Goal: Task Accomplishment & Management: Use online tool/utility

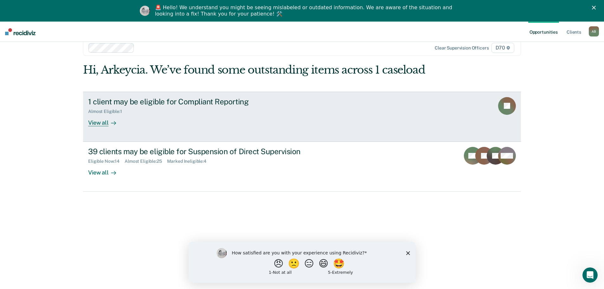
scroll to position [22, 0]
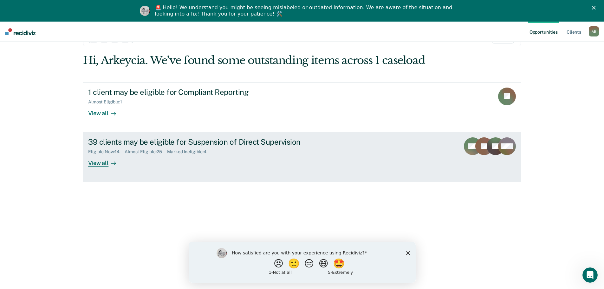
click at [233, 149] on div "Eligible Now : 14 Almost Eligible : 25 Marked Ineligible : 4" at bounding box center [199, 151] width 223 height 8
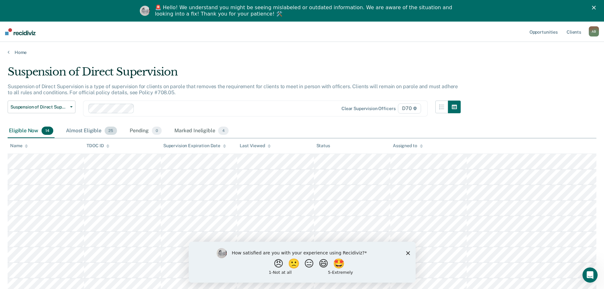
click at [107, 128] on span "25" at bounding box center [111, 131] width 12 height 8
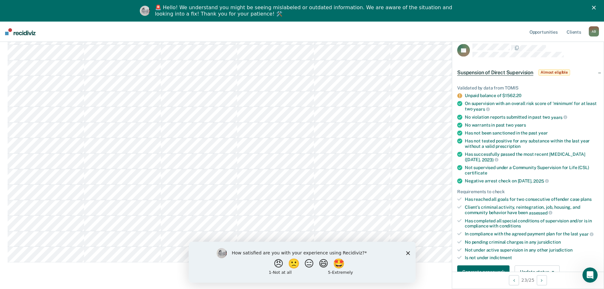
scroll to position [317, 0]
click at [407, 252] on polygon "Close survey" at bounding box center [408, 253] width 4 height 4
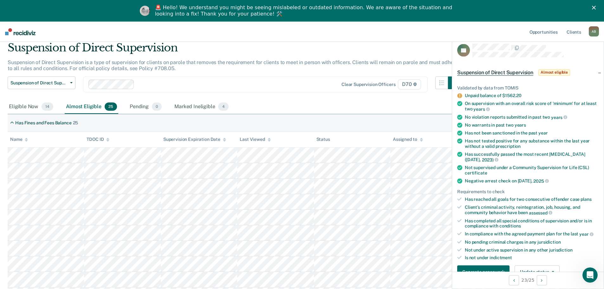
scroll to position [0, 0]
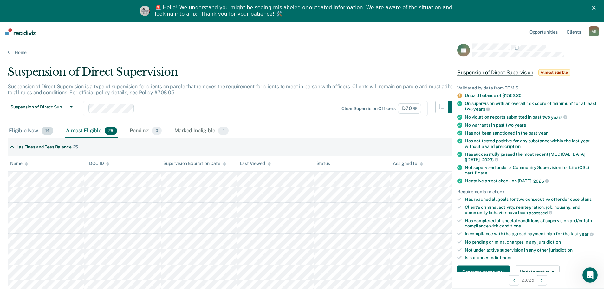
click at [29, 134] on div "Eligible Now 14" at bounding box center [31, 131] width 47 height 14
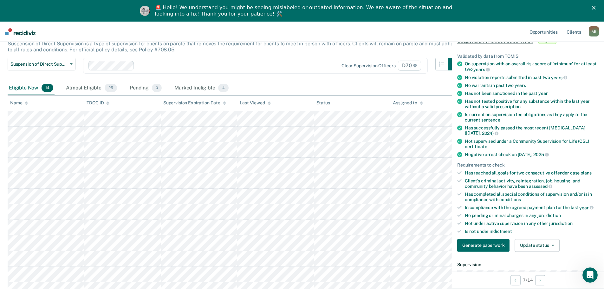
scroll to position [33, 0]
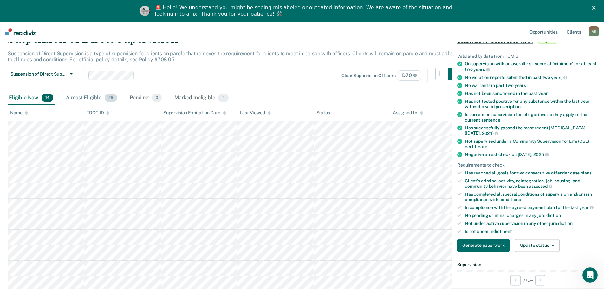
click at [94, 97] on div "Almost Eligible 25" at bounding box center [92, 98] width 54 height 14
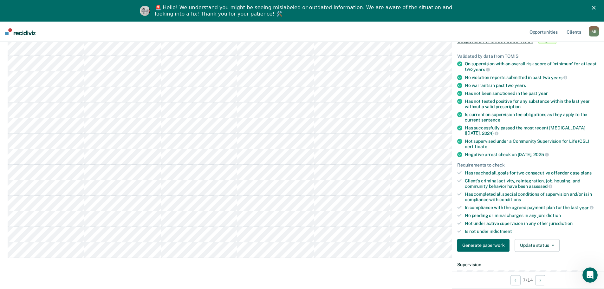
scroll to position [317, 0]
click at [91, 171] on tbody at bounding box center [302, 49] width 589 height 389
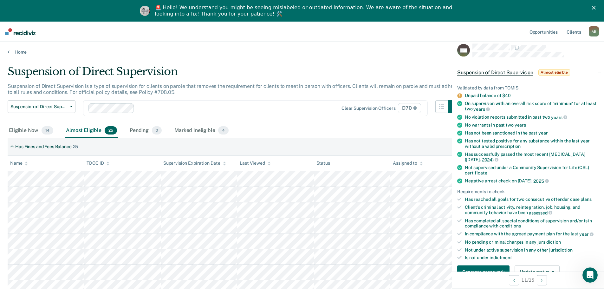
scroll to position [0, 0]
click at [16, 129] on div "Eligible Now 14" at bounding box center [31, 131] width 47 height 14
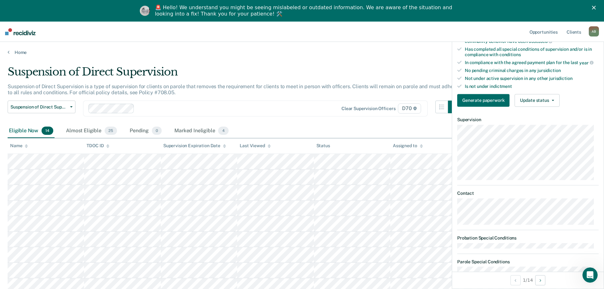
scroll to position [190, 0]
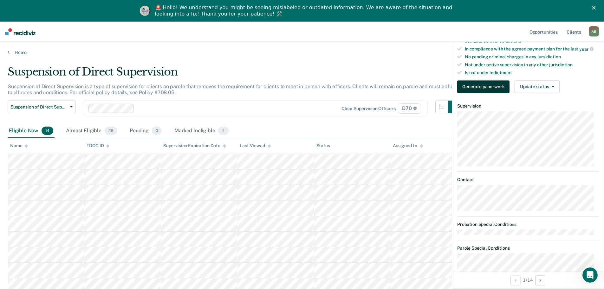
click at [476, 86] on button "Generate paperwork" at bounding box center [483, 86] width 52 height 13
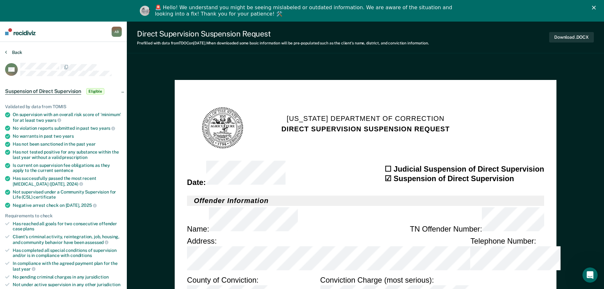
click at [10, 51] on button "Back" at bounding box center [13, 52] width 17 height 6
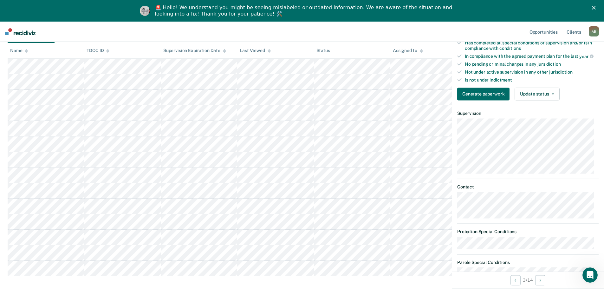
scroll to position [190, 0]
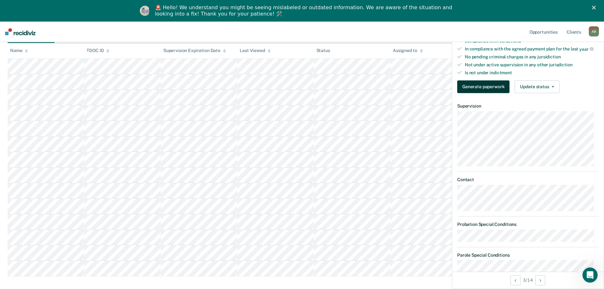
click at [492, 87] on button "Generate paperwork" at bounding box center [483, 86] width 52 height 13
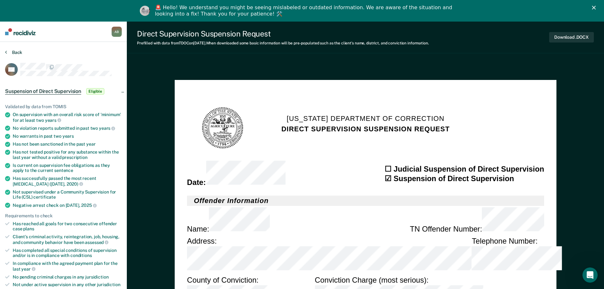
click at [11, 54] on button "Back" at bounding box center [13, 52] width 17 height 6
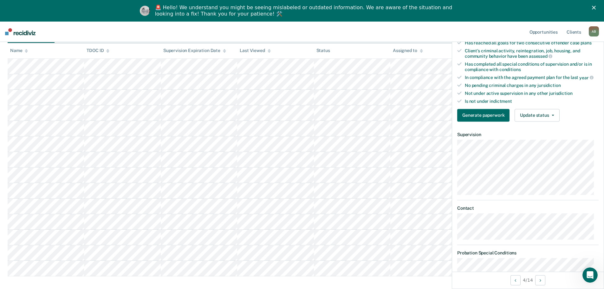
scroll to position [159, 0]
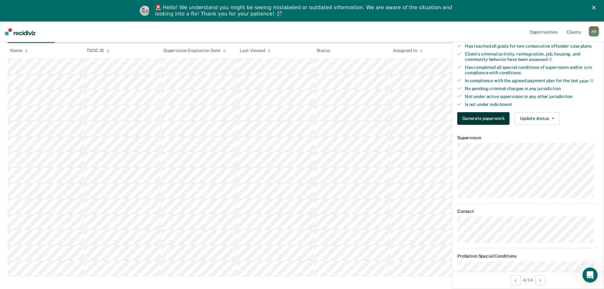
click at [482, 117] on button "Generate paperwork" at bounding box center [483, 118] width 52 height 13
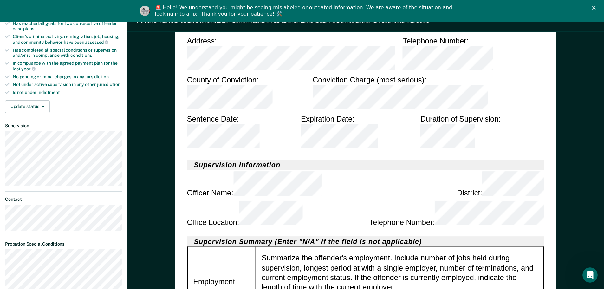
scroll to position [222, 0]
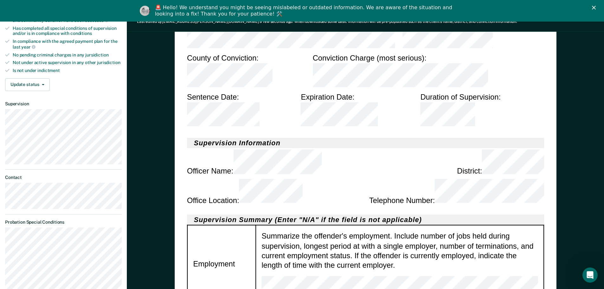
click at [254, 226] on tr "Employment Summarize the offender's employment. Include number of jobs held dur…" at bounding box center [365, 264] width 357 height 77
drag, startPoint x: 315, startPoint y: 208, endPoint x: 260, endPoint y: 187, distance: 59.4
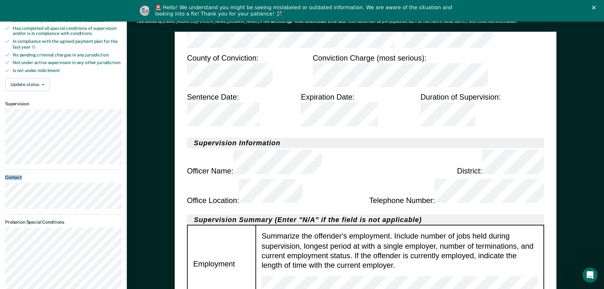
type textarea "x"
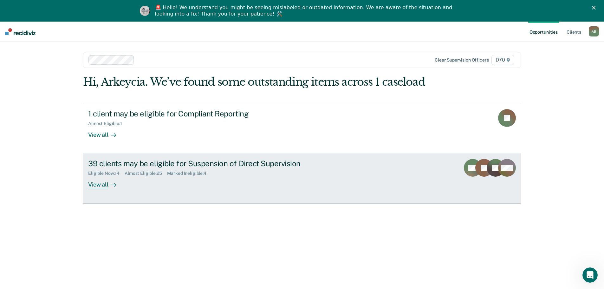
click at [105, 184] on div "View all" at bounding box center [106, 182] width 36 height 12
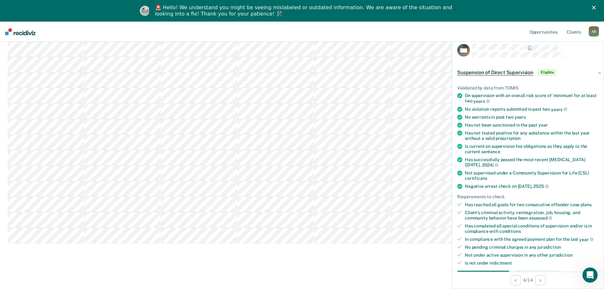
scroll to position [222, 0]
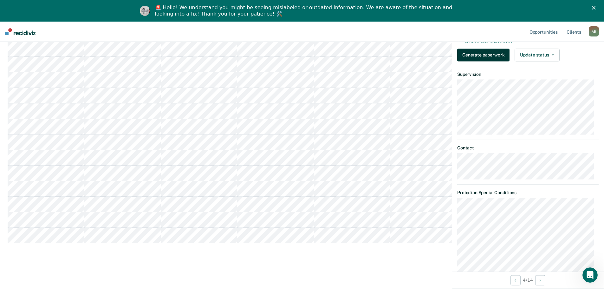
click at [499, 52] on button "Generate paperwork" at bounding box center [483, 55] width 52 height 13
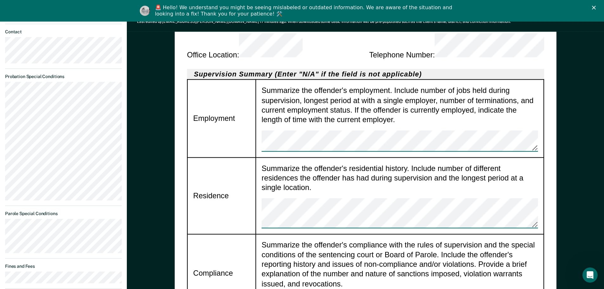
scroll to position [381, 0]
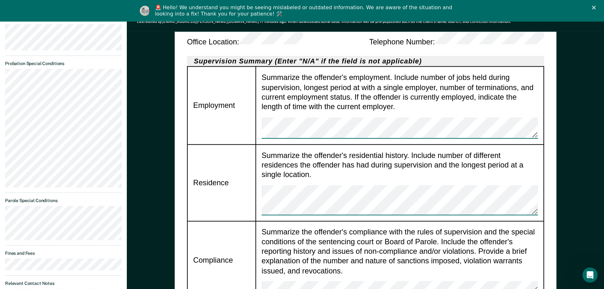
click at [343, 227] on div "Summarize the offender's compliance with the rules of supervision and the speci…" at bounding box center [400, 260] width 277 height 67
type textarea "x"
